Goal: Task Accomplishment & Management: Use online tool/utility

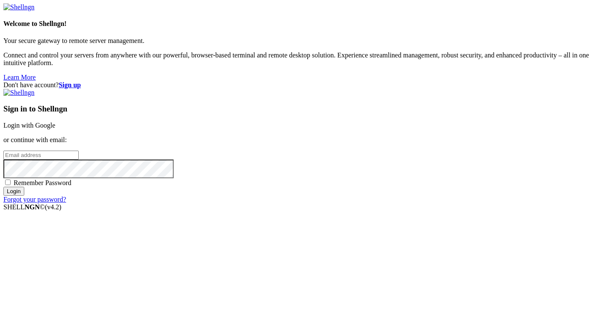
click at [55, 122] on link "Login with Google" at bounding box center [29, 125] width 52 height 7
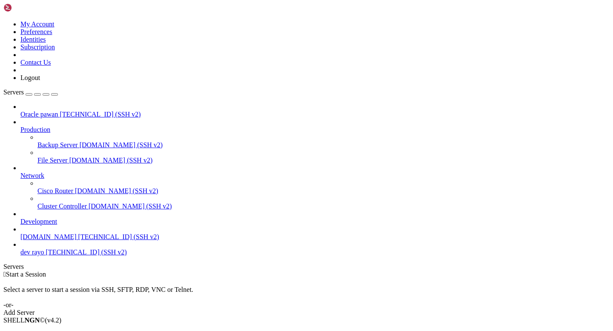
click at [153, 221] on div at bounding box center [306, 165] width 613 height 331
click at [43, 330] on span "Connect" at bounding box center [31, 334] width 23 height 7
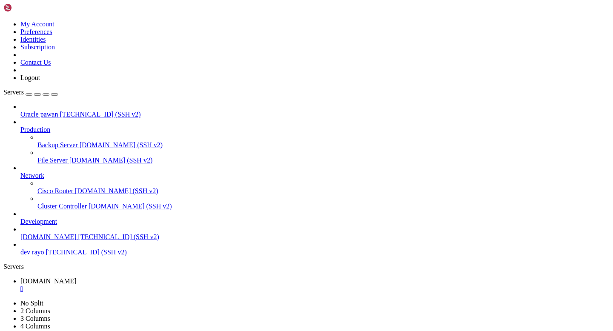
click at [168, 285] on div "" at bounding box center [314, 289] width 589 height 8
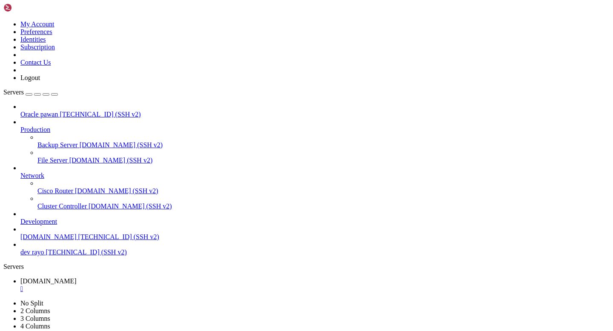
click at [150, 246] on div at bounding box center [306, 165] width 613 height 331
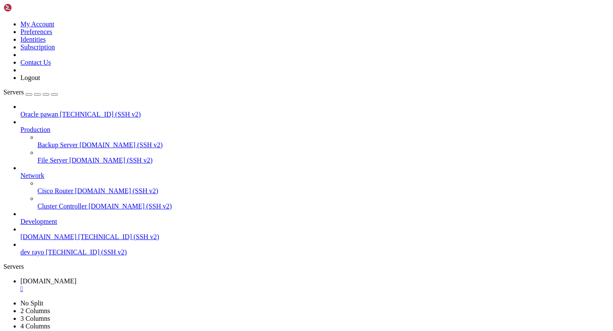
click at [160, 180] on div at bounding box center [306, 165] width 613 height 331
type input "/home/ubuntu/Rayo-backend/logs"
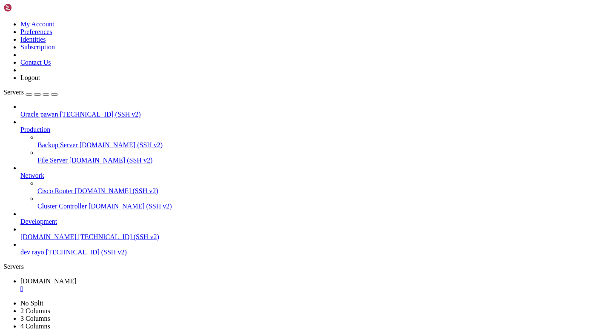
drag, startPoint x: 558, startPoint y: 168, endPoint x: 612, endPoint y: 34, distance: 144.5
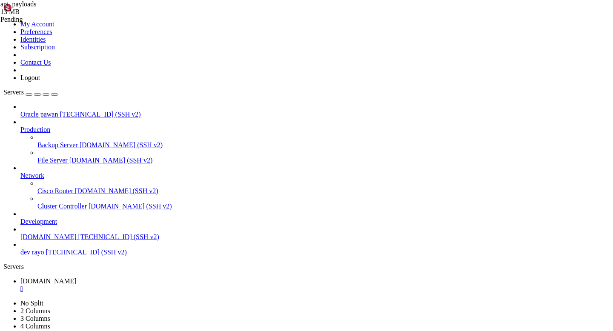
click at [156, 12] on div at bounding box center [306, 165] width 613 height 331
click at [168, 285] on div "" at bounding box center [314, 289] width 589 height 8
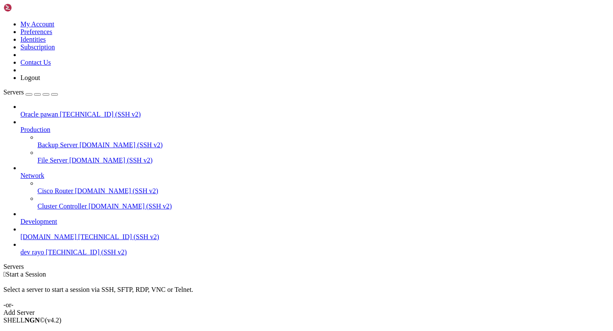
click at [43, 330] on span "Connect" at bounding box center [31, 334] width 23 height 7
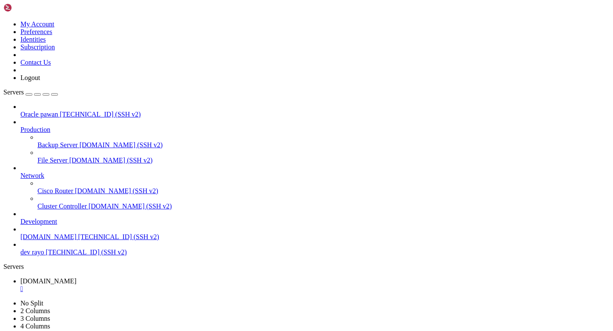
drag, startPoint x: 245, startPoint y: 678, endPoint x: 109, endPoint y: 676, distance: 136.5
